Goal: Check status: Check status

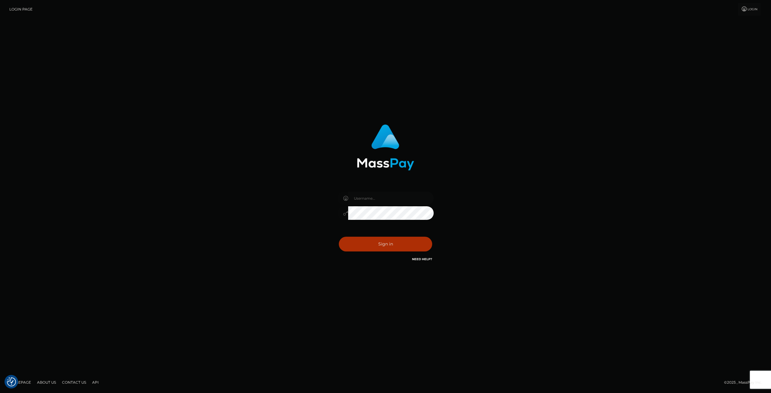
click at [386, 202] on input "text" at bounding box center [391, 199] width 86 height 14
type input "SupportCases"
click at [380, 198] on input "SupportCases" at bounding box center [391, 199] width 86 height 14
click at [514, 208] on div "SupportCases Sign in" at bounding box center [386, 196] width 344 height 153
click at [401, 201] on input "SupportCases" at bounding box center [391, 199] width 86 height 14
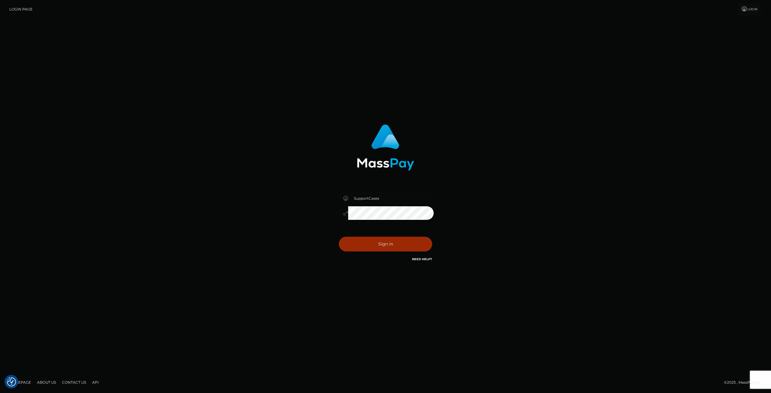
click at [382, 240] on button "Sign in" at bounding box center [385, 244] width 93 height 15
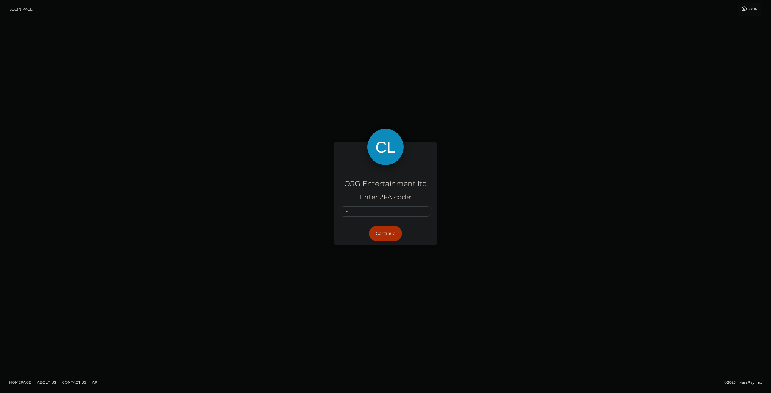
type input "7"
type input "0"
type input "5"
type input "6"
type input "9"
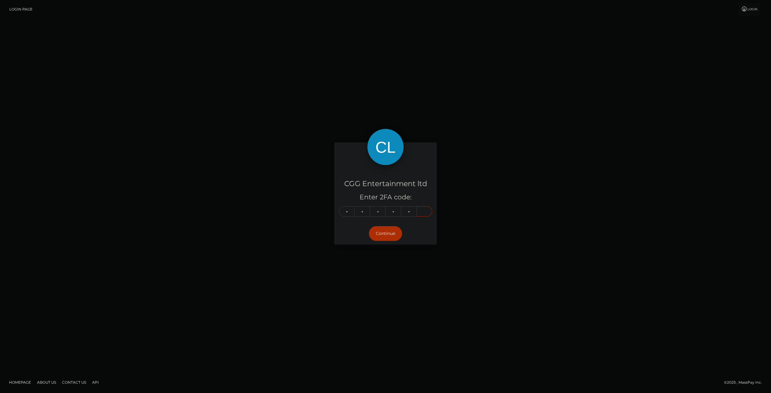
type input "0"
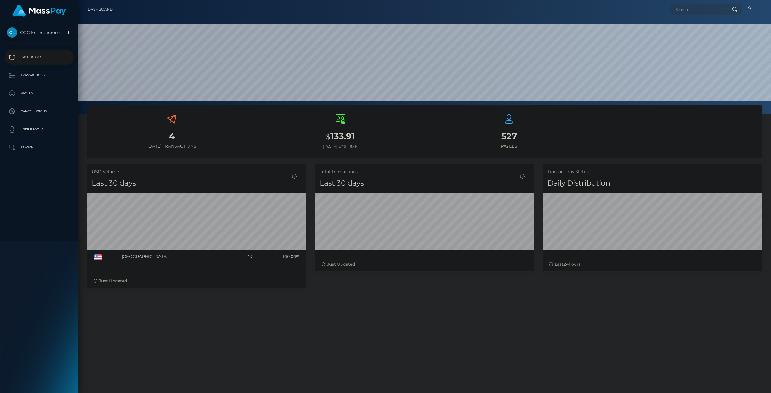
scroll to position [107, 219]
click at [32, 78] on p "Transactions" at bounding box center [39, 75] width 64 height 9
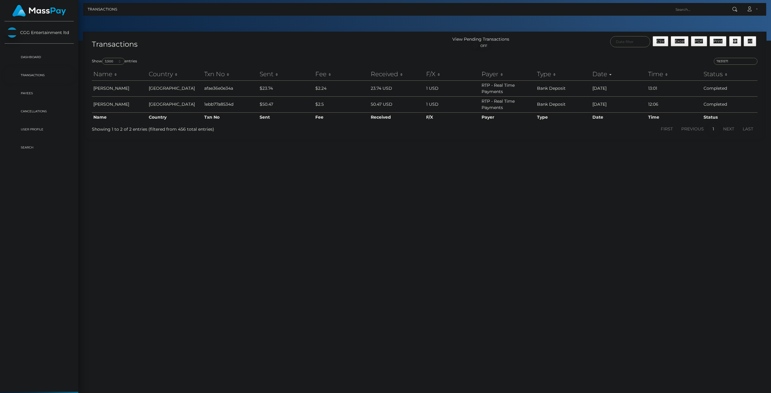
select select "3500"
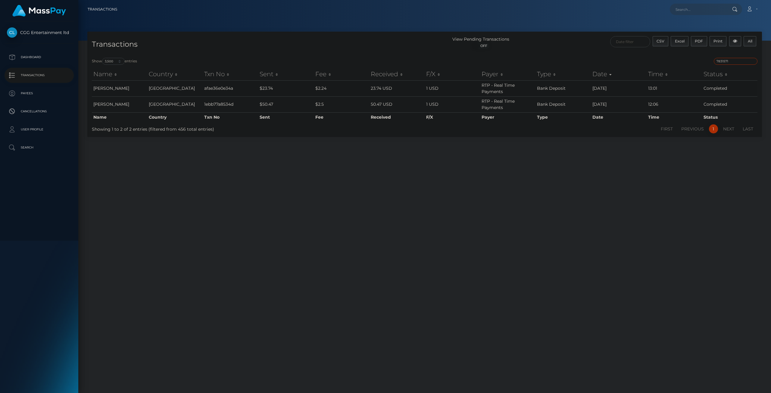
click at [738, 60] on input "7831571" at bounding box center [736, 61] width 44 height 7
paste input "664274"
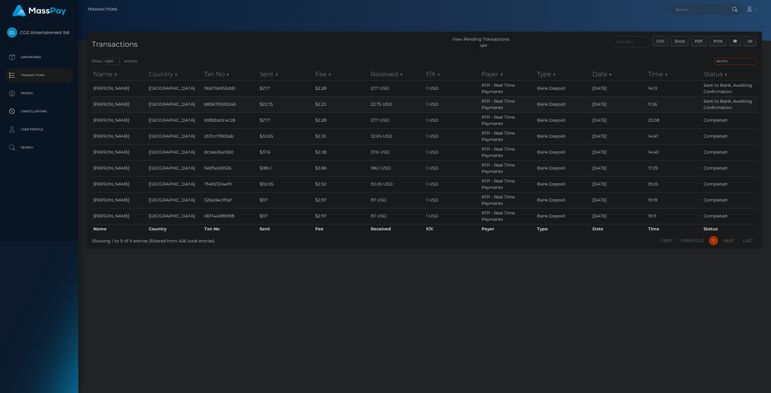
type input "664274"
click at [639, 104] on td "08/13/25" at bounding box center [618, 104] width 55 height 16
click at [436, 262] on div "Transactions View Pending Transactions ON OFF CSV Excel PDF Print All Show 10 2…" at bounding box center [424, 210] width 693 height 356
